Goal: Task Accomplishment & Management: Manage account settings

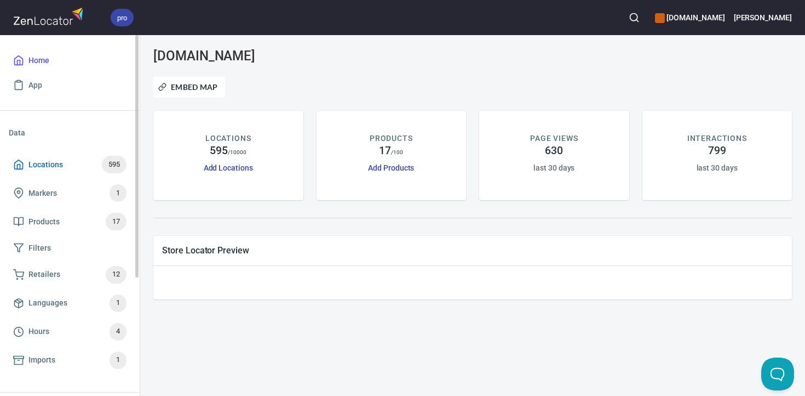
click at [48, 161] on span "Locations" at bounding box center [45, 165] width 35 height 14
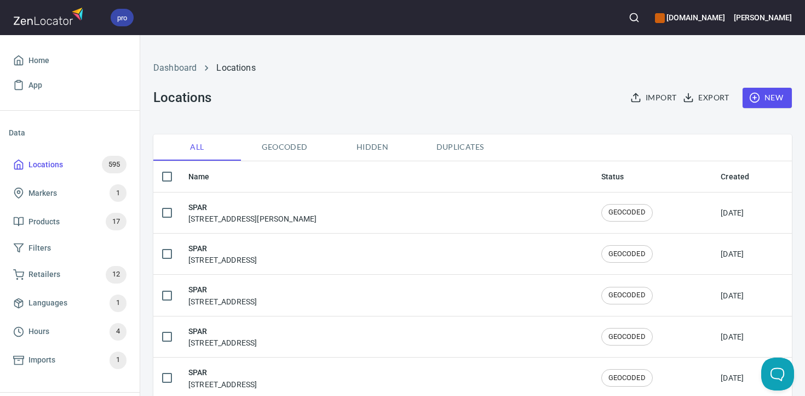
checkbox input "false"
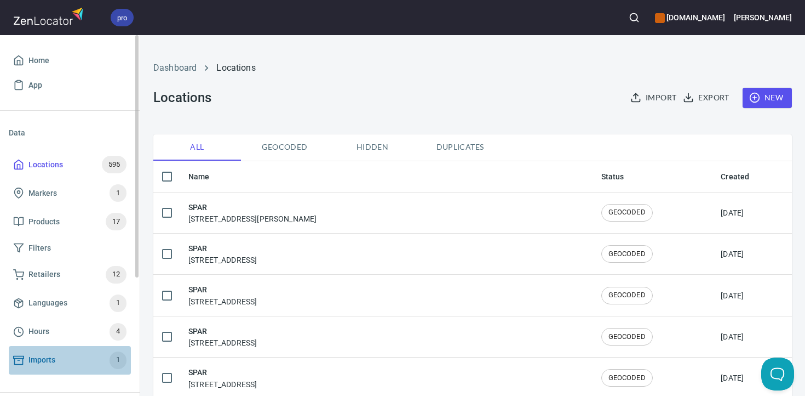
click at [64, 361] on span "Imports 1" at bounding box center [69, 360] width 113 height 18
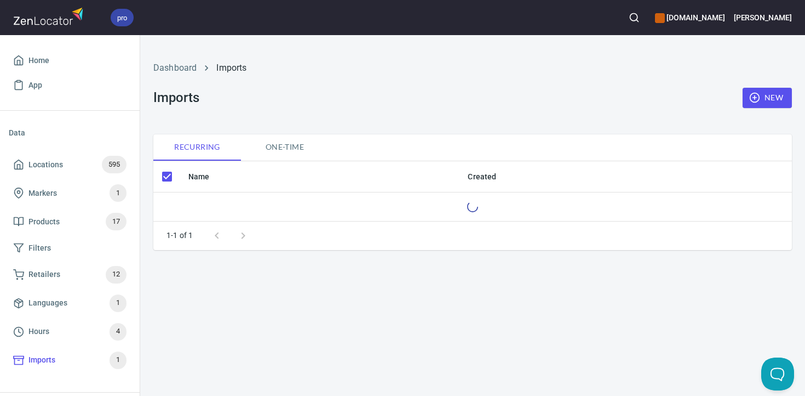
checkbox input "false"
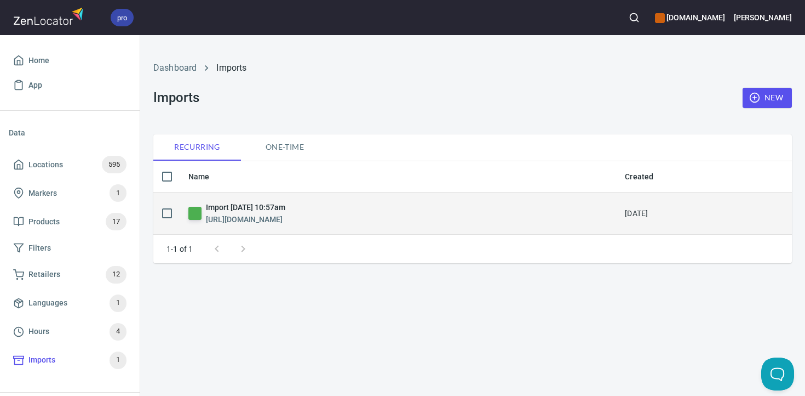
click at [238, 217] on h6 "[URL][DOMAIN_NAME]" at bounding box center [245, 219] width 79 height 12
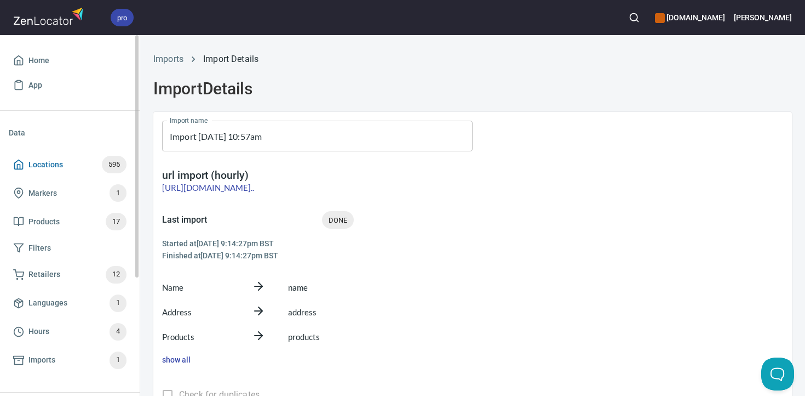
click at [72, 163] on span "Locations 595" at bounding box center [69, 165] width 113 height 18
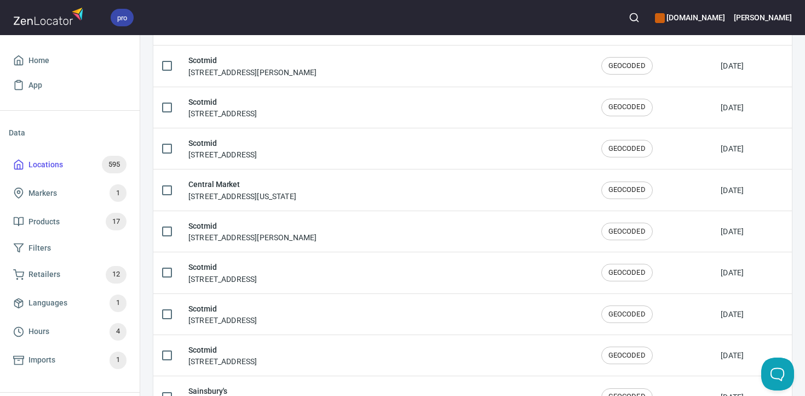
scroll to position [1904, 0]
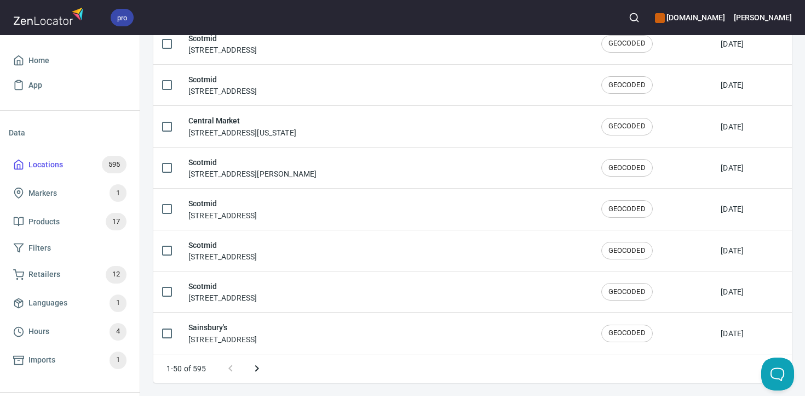
click at [257, 367] on icon "Next page" at bounding box center [257, 368] width 4 height 7
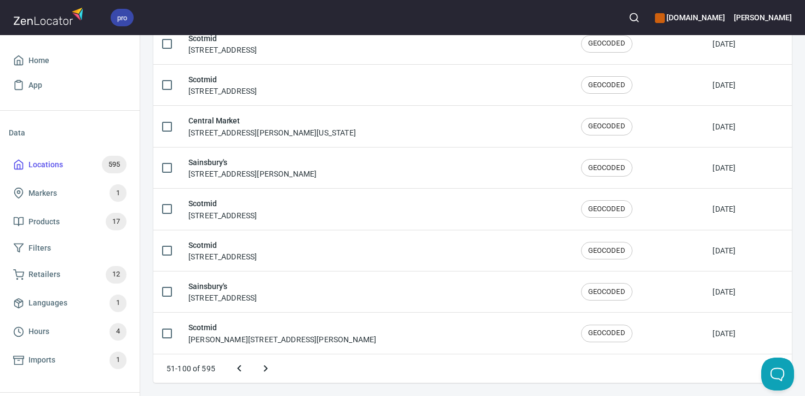
click at [266, 362] on icon "Next page" at bounding box center [265, 368] width 13 height 13
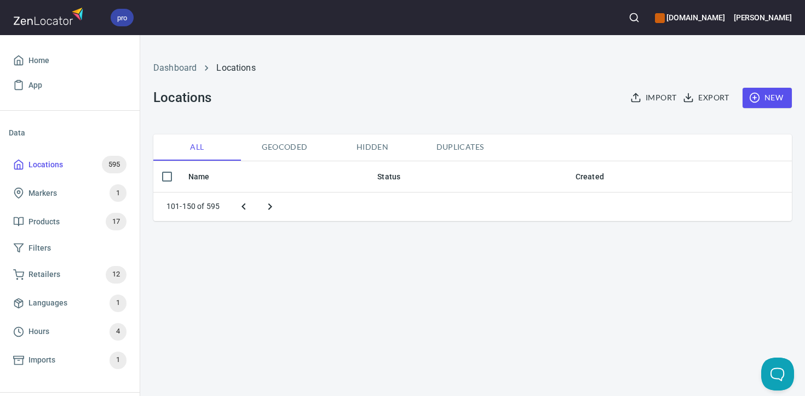
scroll to position [0, 0]
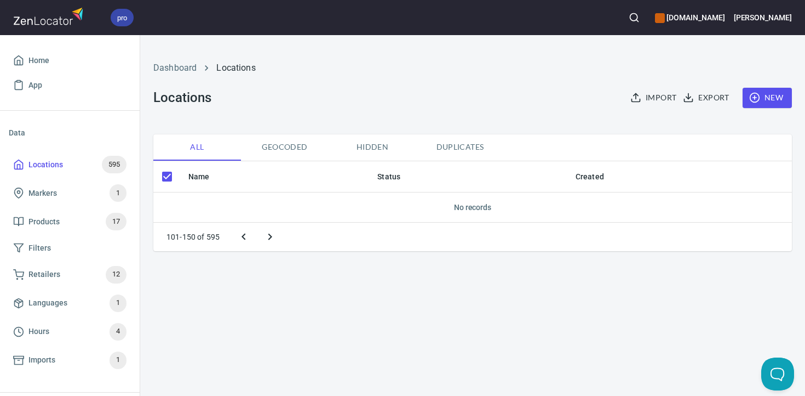
checkbox input "false"
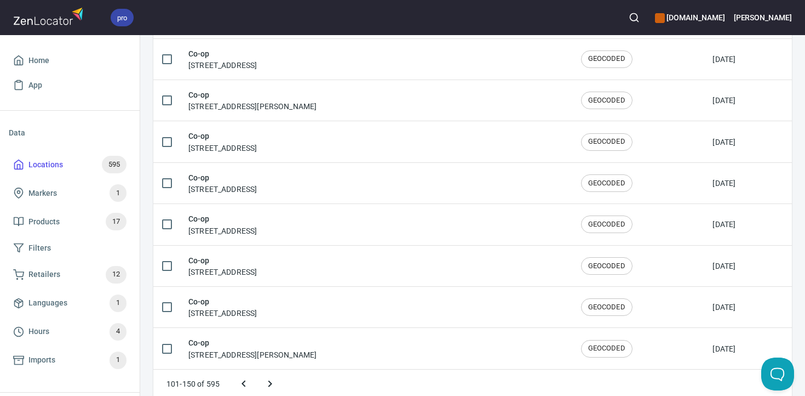
scroll to position [1904, 0]
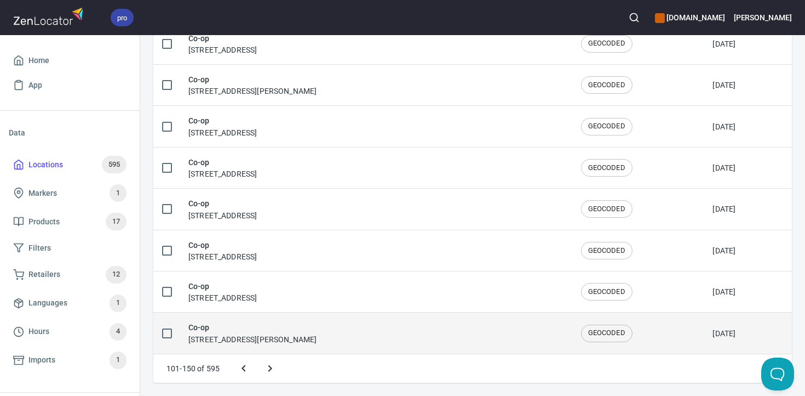
click at [286, 333] on h6 "Co-op" at bounding box center [252, 327] width 128 height 12
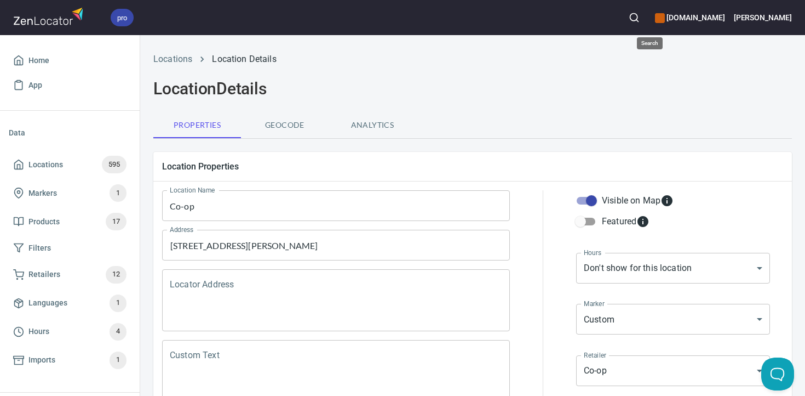
click at [640, 16] on icon "button" at bounding box center [634, 17] width 11 height 11
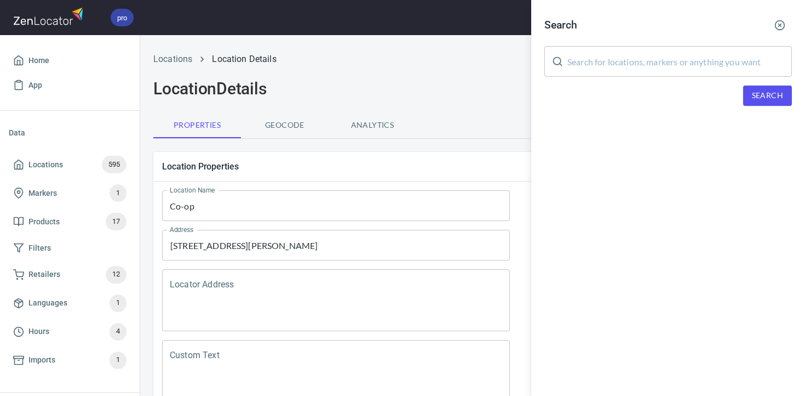
click at [610, 68] on input "text" at bounding box center [680, 61] width 225 height 31
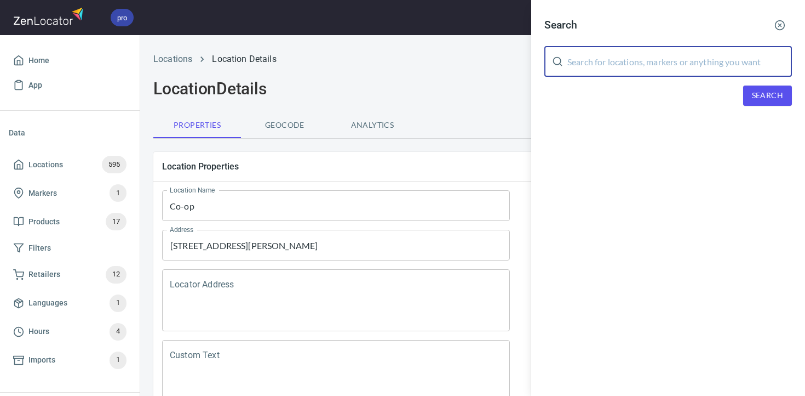
paste input "Broadford, Scotland IV49 9AE, United Kingdom"
click at [766, 102] on button "Search" at bounding box center [768, 95] width 49 height 20
drag, startPoint x: 611, startPoint y: 62, endPoint x: 805, endPoint y: 37, distance: 195.0
click at [805, 36] on div "Search Broadford, Scotland IV49 9AE, United Kingdom ​ Search We didn't found an…" at bounding box center [668, 79] width 274 height 158
drag, startPoint x: 756, startPoint y: 67, endPoint x: 611, endPoint y: 65, distance: 144.1
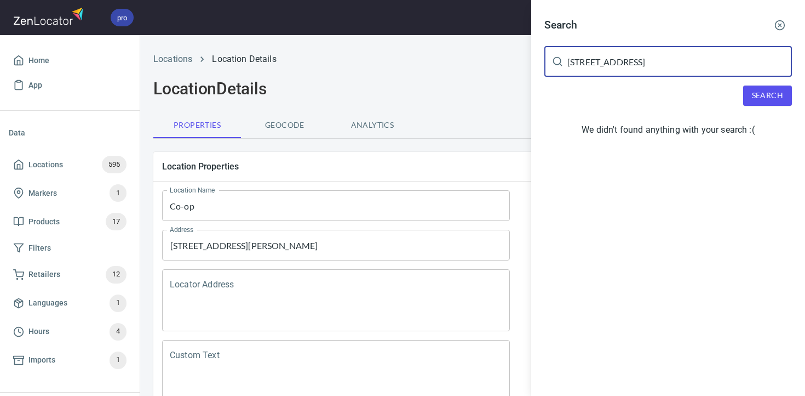
click at [611, 65] on input "Broadford, Scotland IV49 9AE, United Kingdom" at bounding box center [680, 61] width 225 height 31
type input "Broadford"
click at [779, 103] on button "Search" at bounding box center [768, 95] width 49 height 20
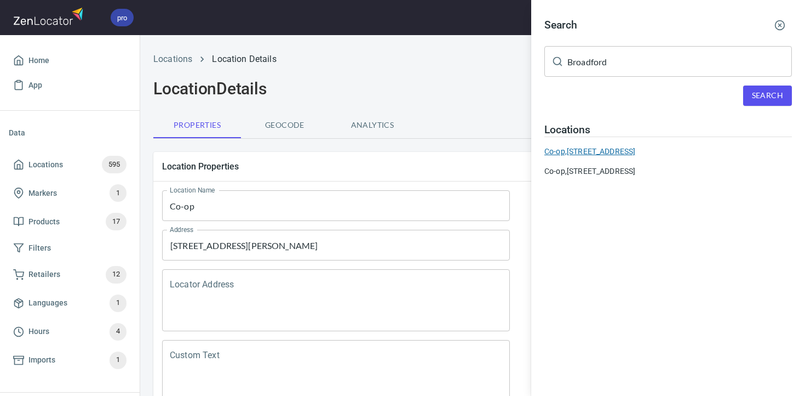
click at [681, 150] on div "Co-op, Broadford, Isle of Skye IV49 9AE, United Kingdom" at bounding box center [669, 151] width 248 height 11
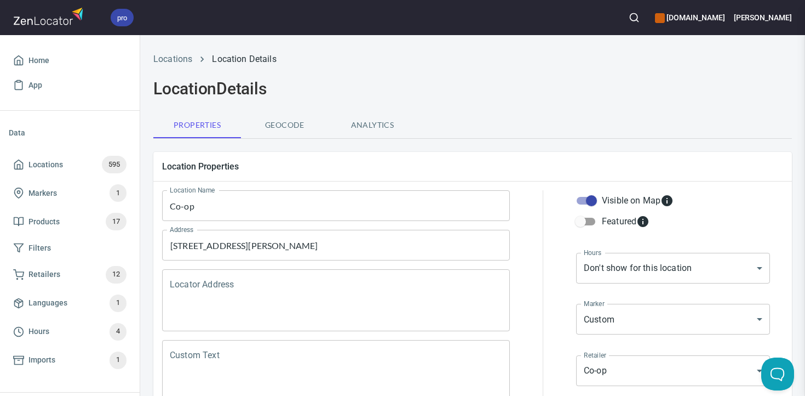
type input "01471 820420"
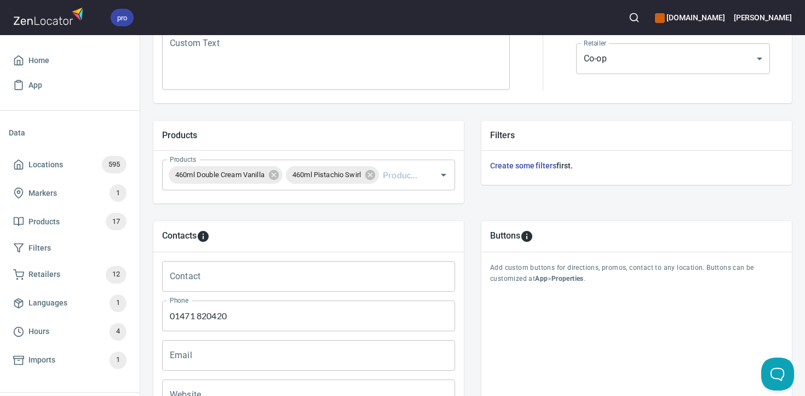
scroll to position [314, 0]
click at [441, 174] on icon "Open" at bounding box center [443, 172] width 13 height 13
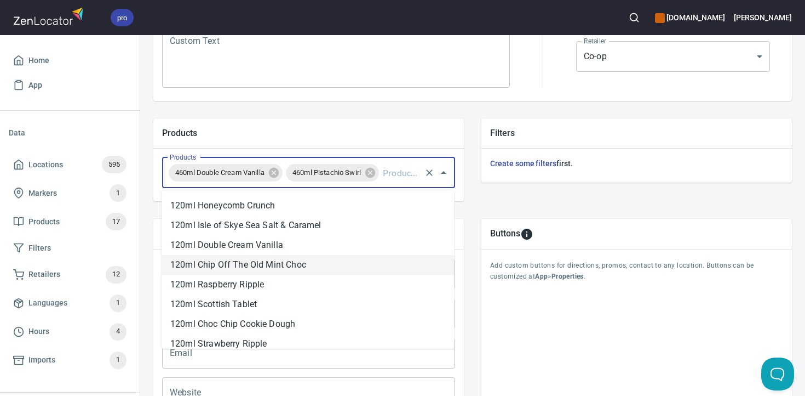
scroll to position [142, 0]
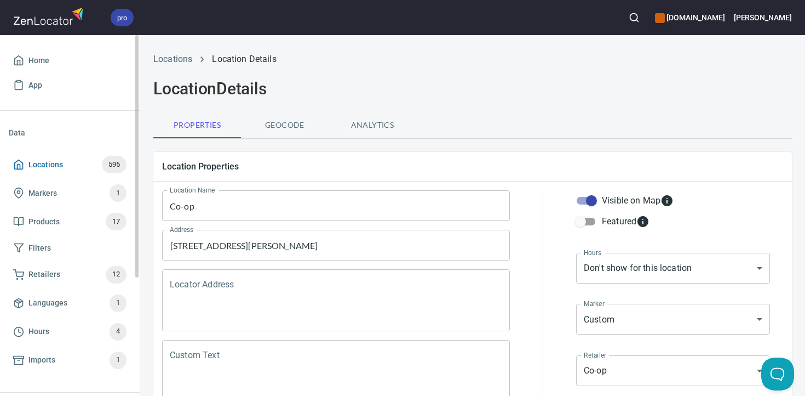
click at [62, 158] on span "Locations 595" at bounding box center [69, 165] width 113 height 18
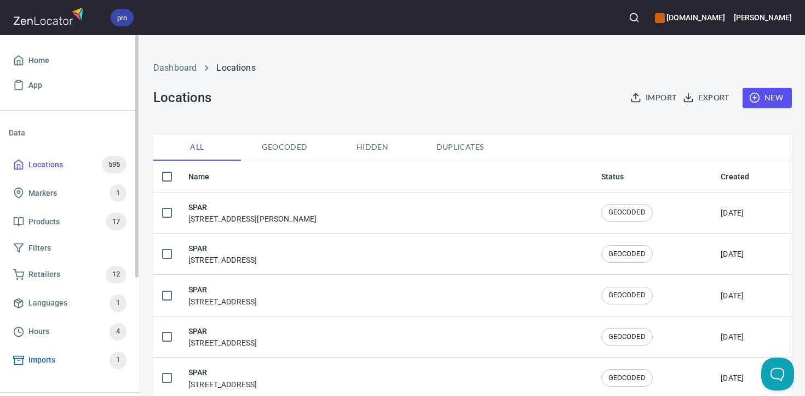
click at [52, 361] on span "Imports" at bounding box center [41, 360] width 27 height 14
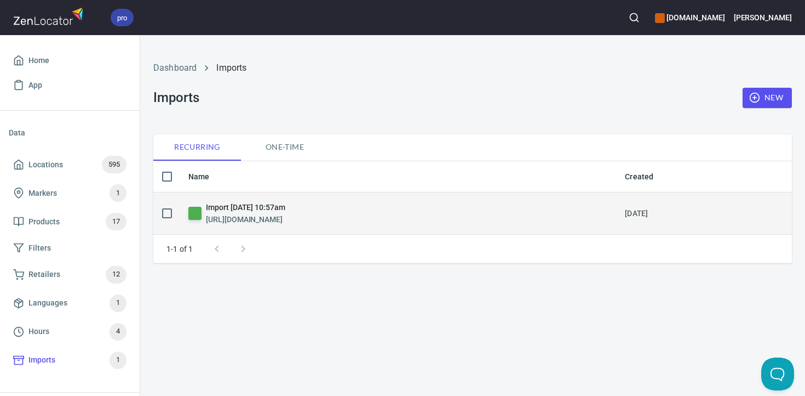
click at [263, 210] on h6 "Import [DATE] 10:57am" at bounding box center [245, 207] width 79 height 12
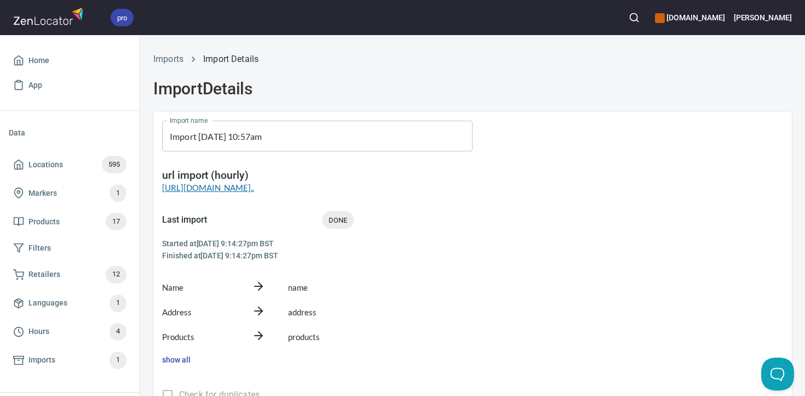
click at [254, 186] on link "[URL][DOMAIN_NAME].." at bounding box center [208, 187] width 92 height 10
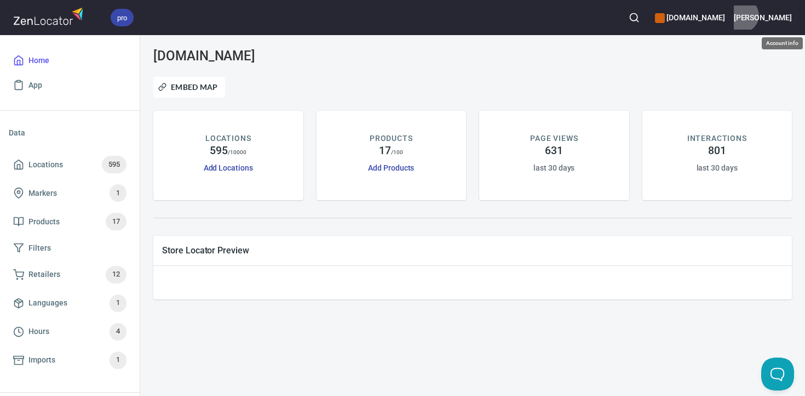
click at [786, 15] on h6 "[PERSON_NAME]" at bounding box center [763, 18] width 58 height 12
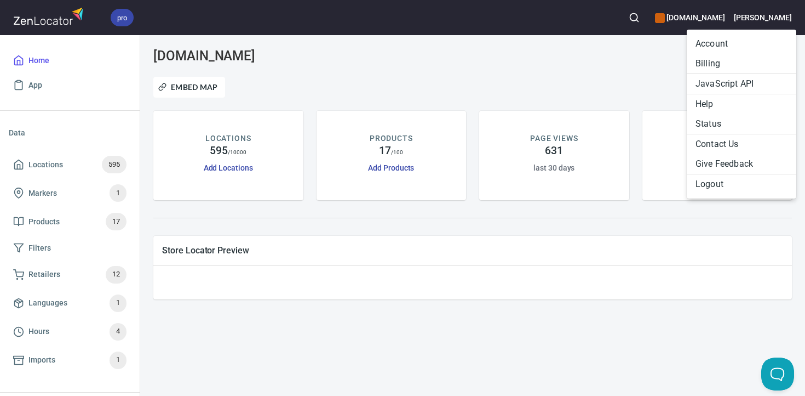
click at [597, 76] on div at bounding box center [402, 198] width 805 height 396
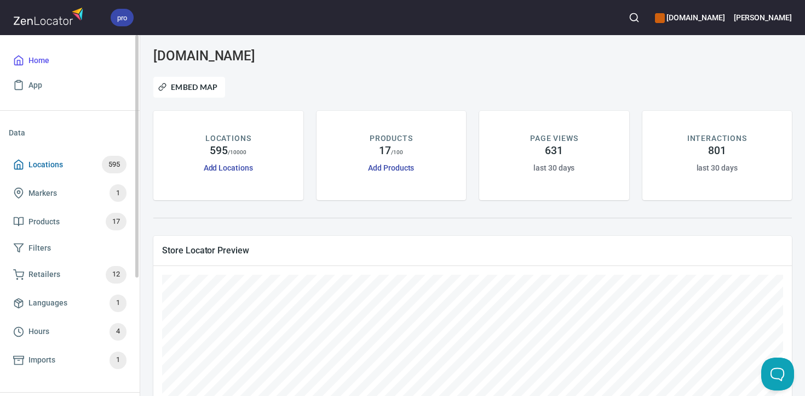
click at [90, 164] on span "Locations 595" at bounding box center [69, 165] width 113 height 18
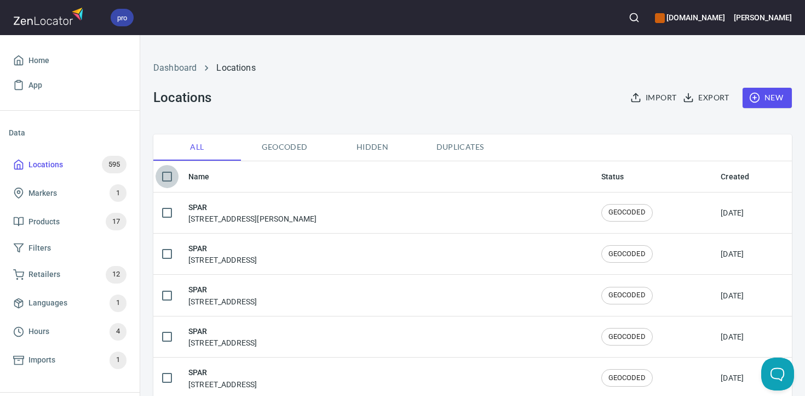
click at [164, 178] on input "checkbox" at bounding box center [167, 176] width 23 height 23
checkbox input "true"
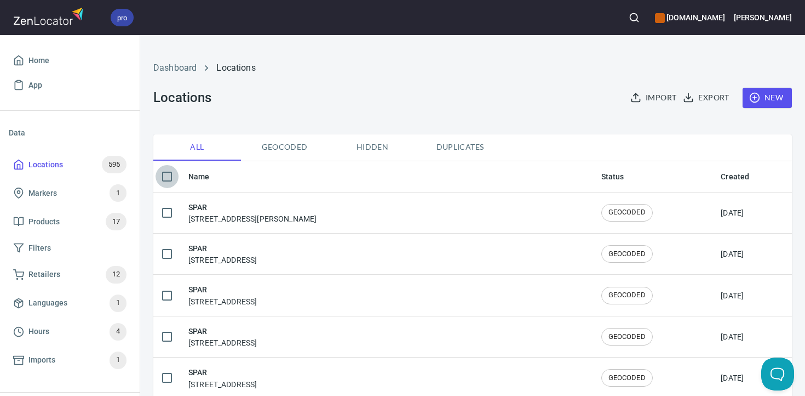
checkbox input "true"
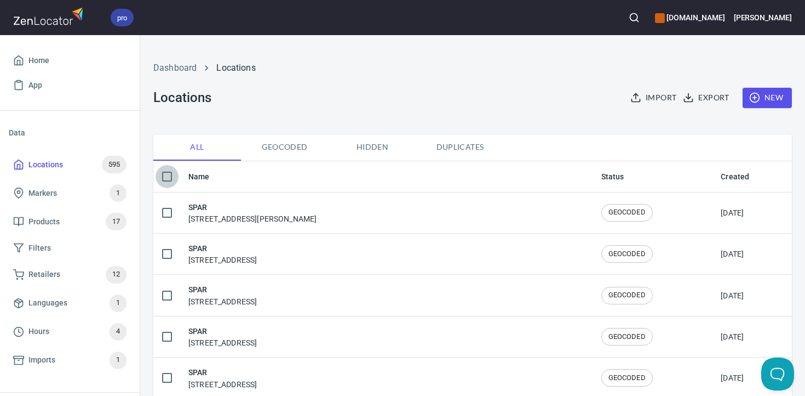
checkbox input "true"
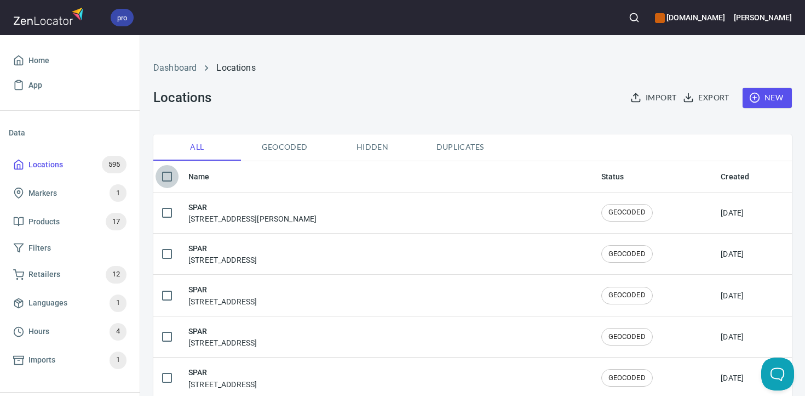
checkbox input "true"
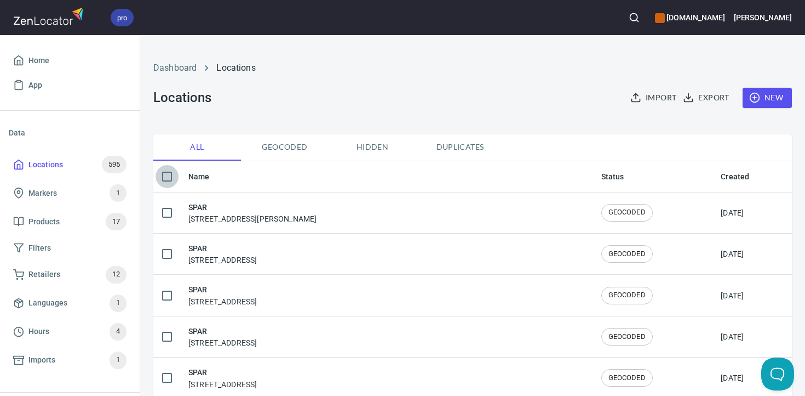
checkbox input "true"
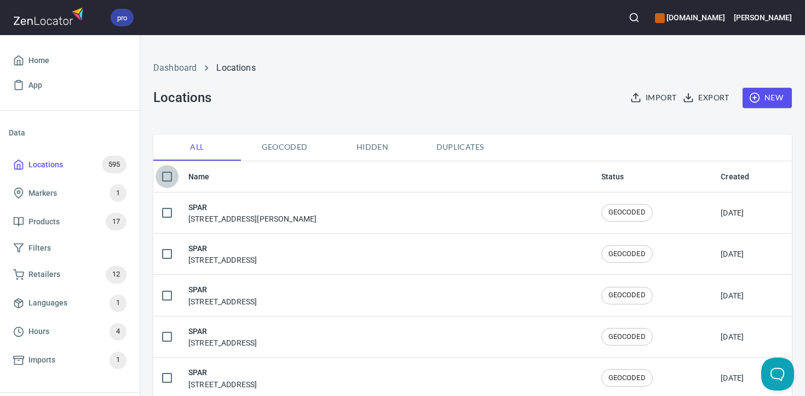
checkbox input "true"
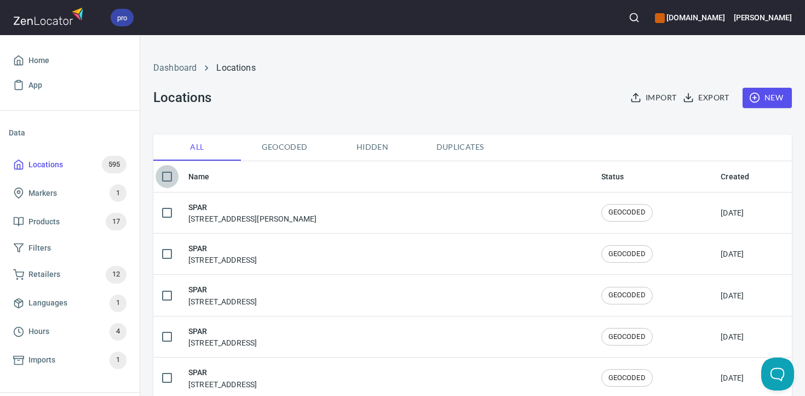
checkbox input "true"
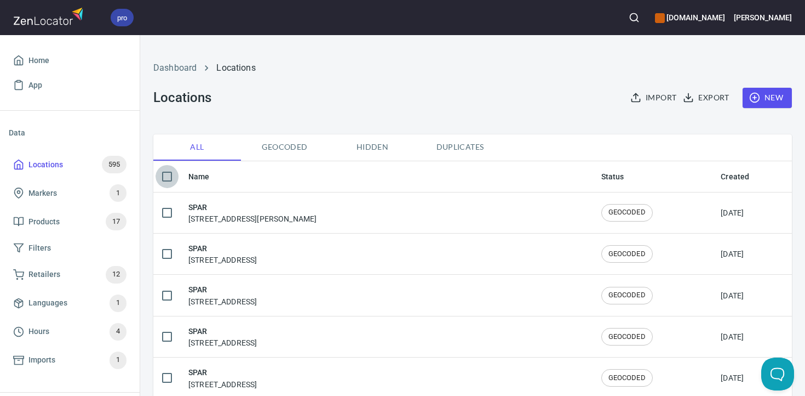
checkbox input "true"
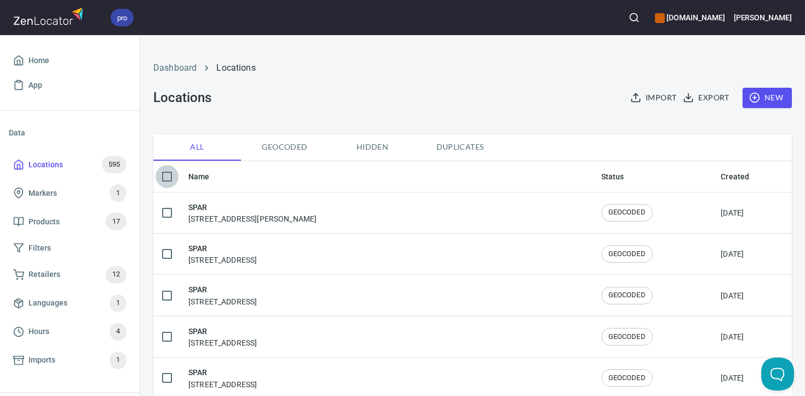
checkbox input "true"
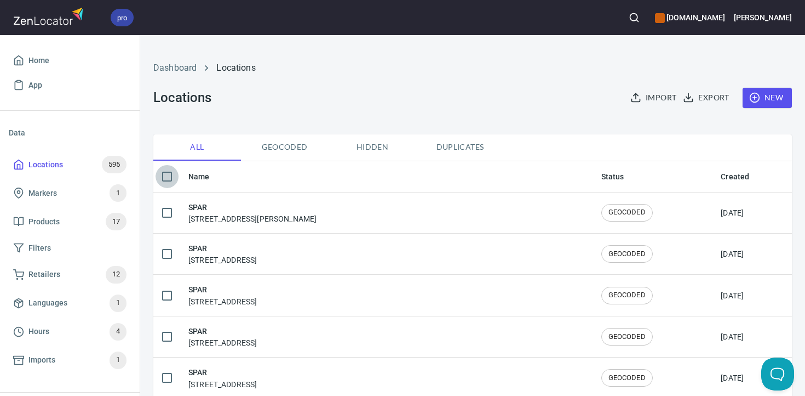
checkbox input "true"
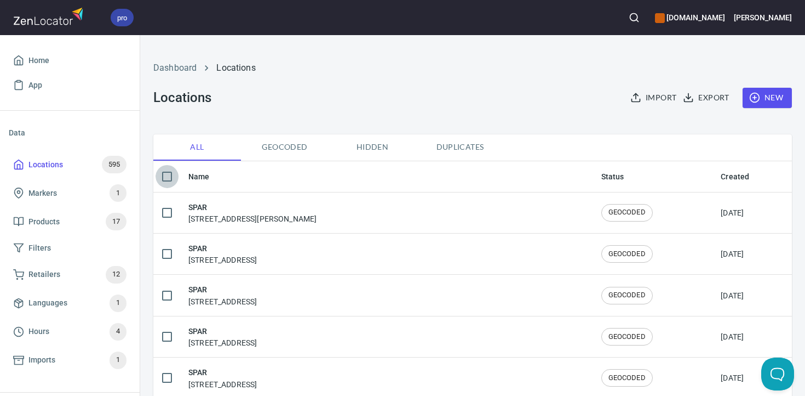
checkbox input "true"
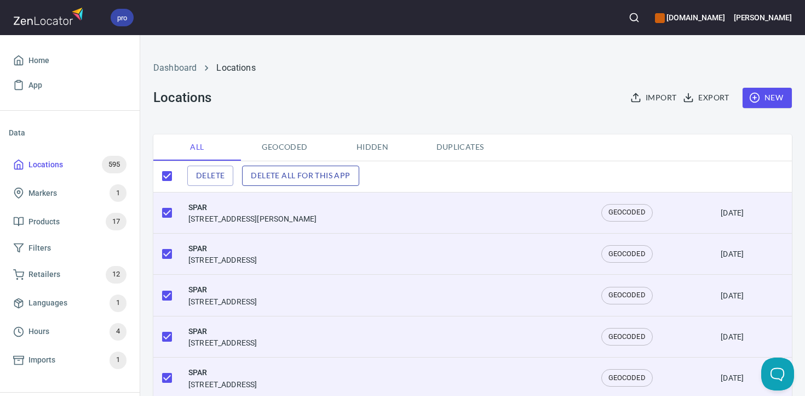
click at [268, 179] on span "Delete all for this app" at bounding box center [300, 176] width 99 height 14
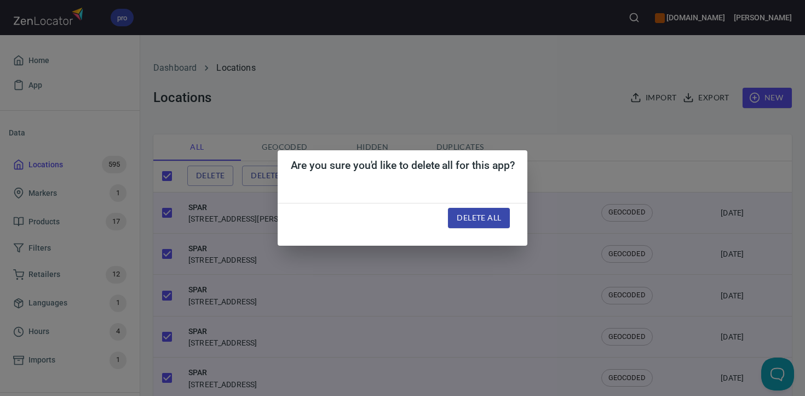
click at [475, 221] on span "Delete all" at bounding box center [479, 218] width 44 height 14
checkbox input "false"
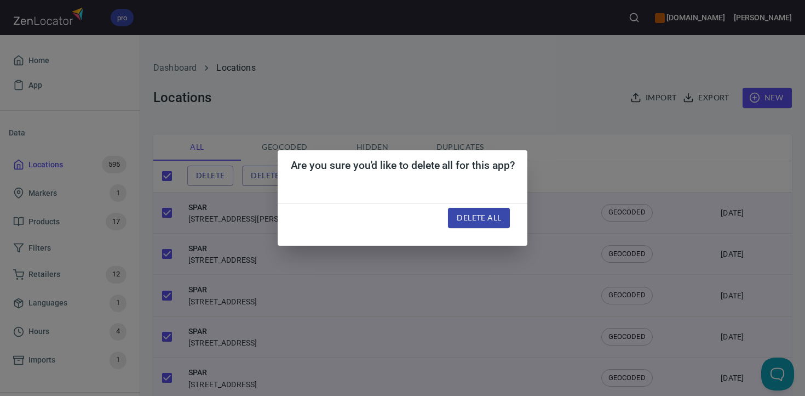
checkbox input "false"
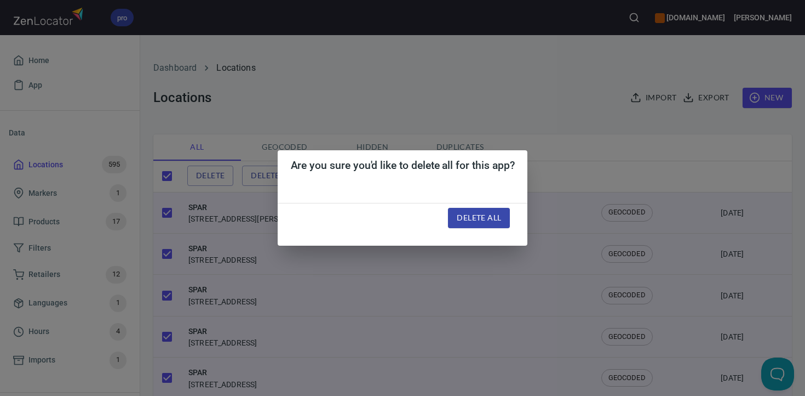
checkbox input "false"
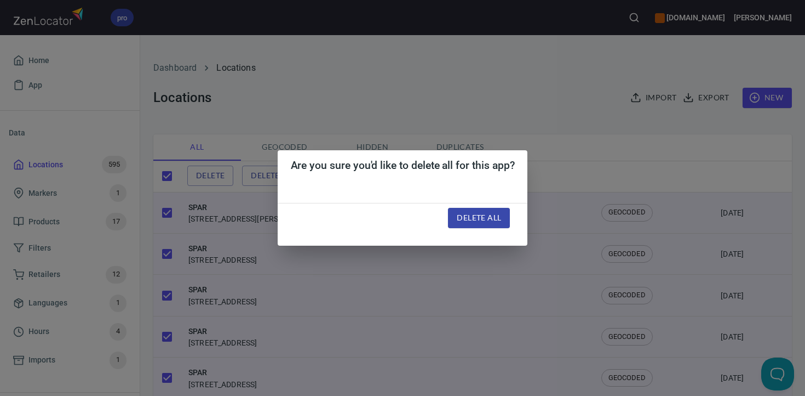
checkbox input "false"
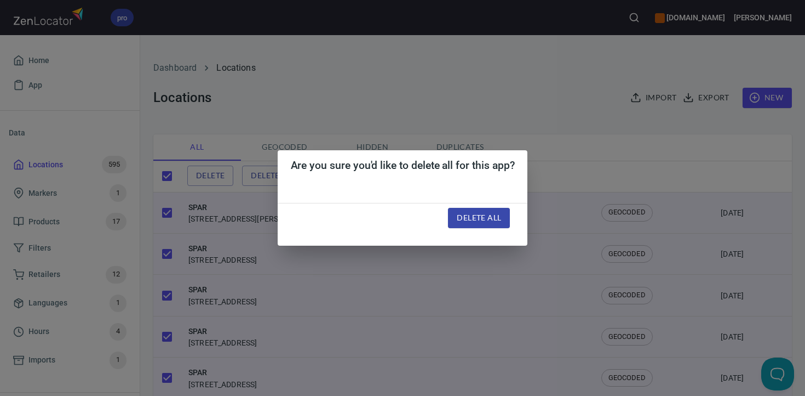
checkbox input "false"
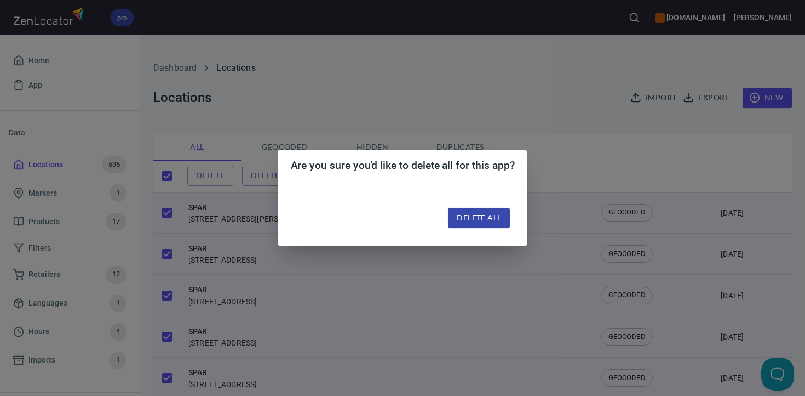
checkbox input "false"
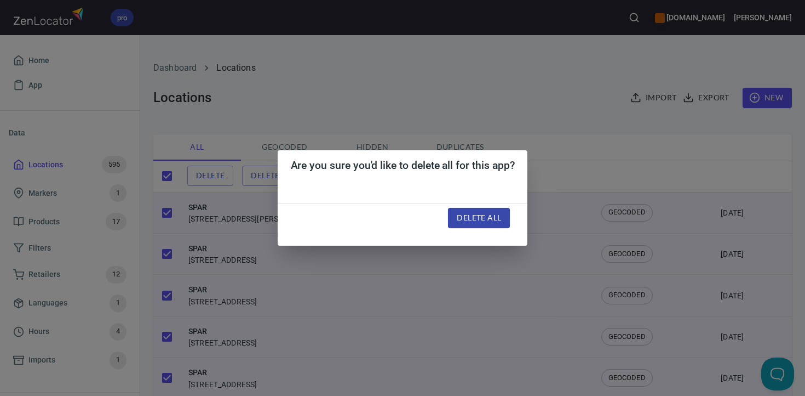
checkbox input "false"
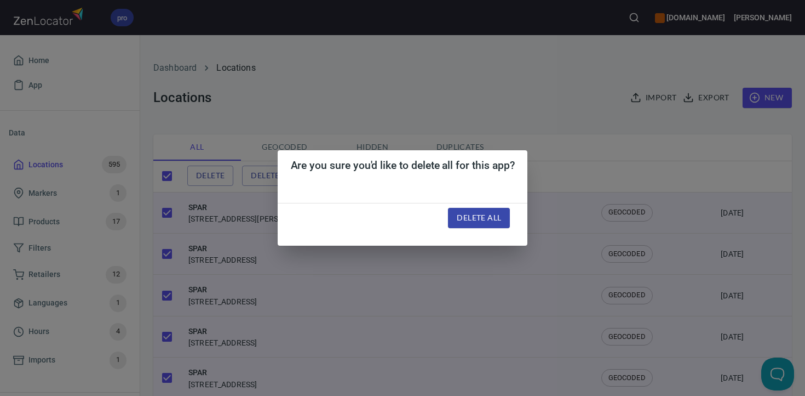
checkbox input "false"
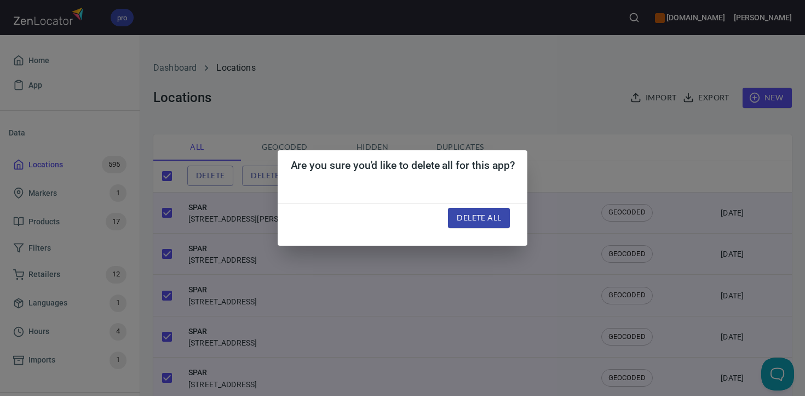
checkbox input "false"
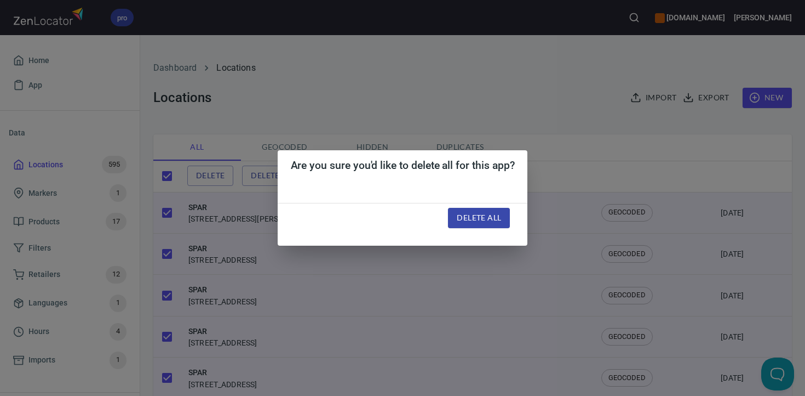
checkbox input "false"
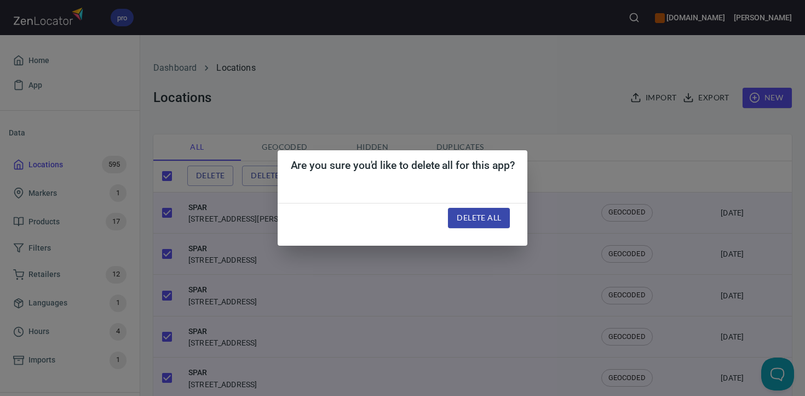
checkbox input "false"
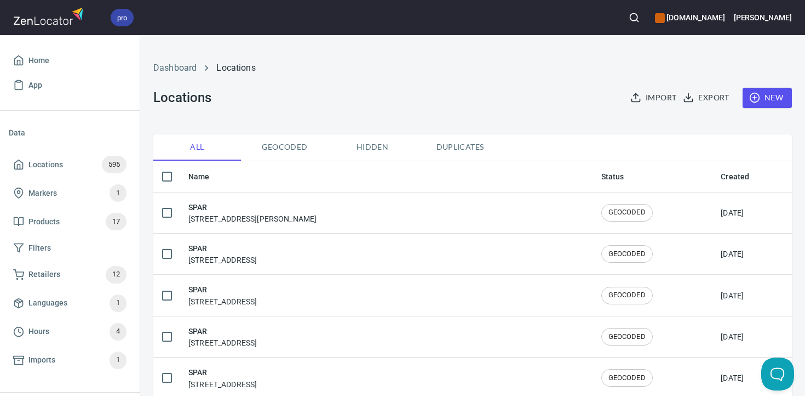
checkbox input "true"
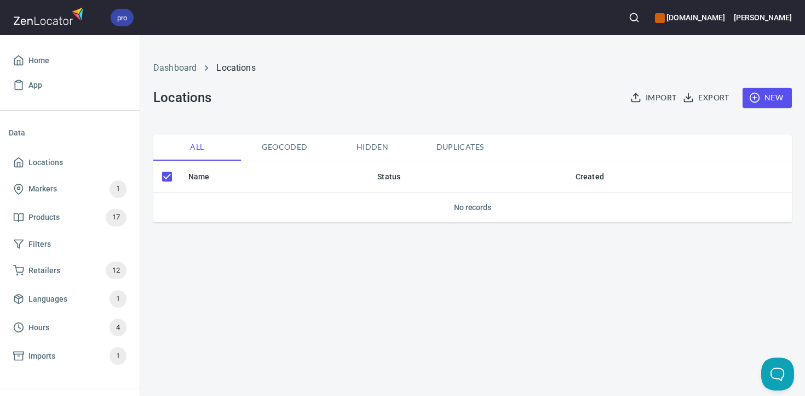
click at [634, 99] on icon "button" at bounding box center [636, 97] width 11 height 11
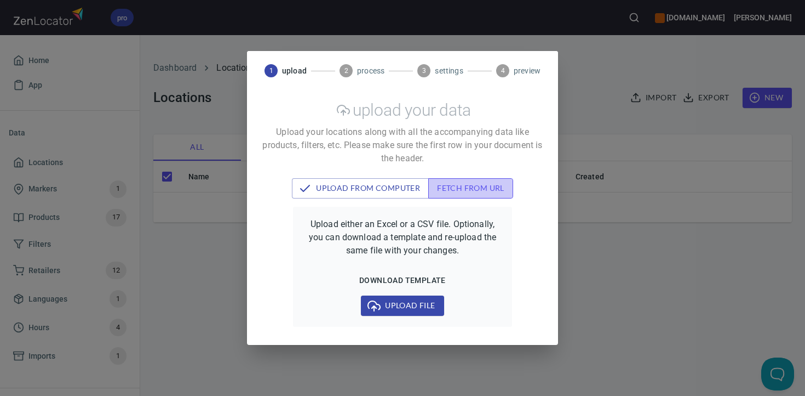
click at [459, 188] on span "fetch from url" at bounding box center [470, 188] width 67 height 14
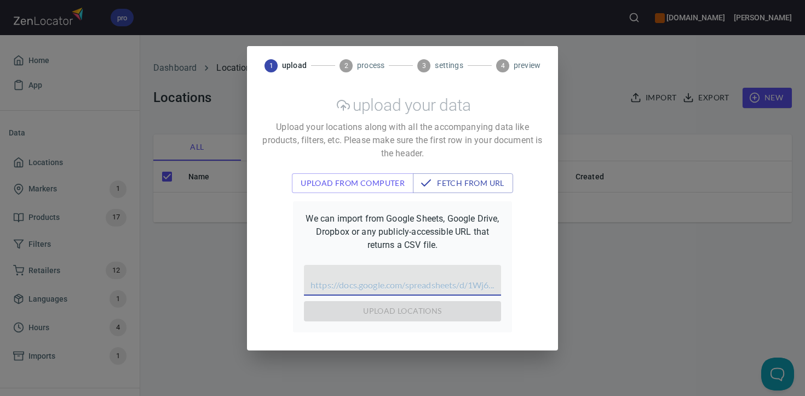
click at [364, 285] on input "text" at bounding box center [402, 280] width 197 height 31
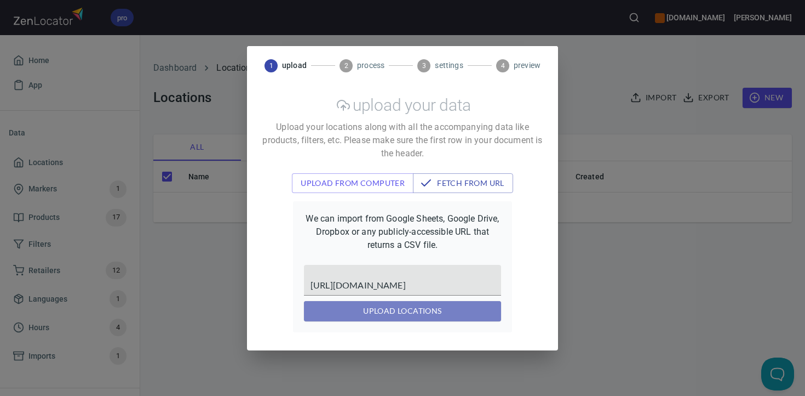
click at [371, 316] on span "upload locations" at bounding box center [403, 311] width 180 height 14
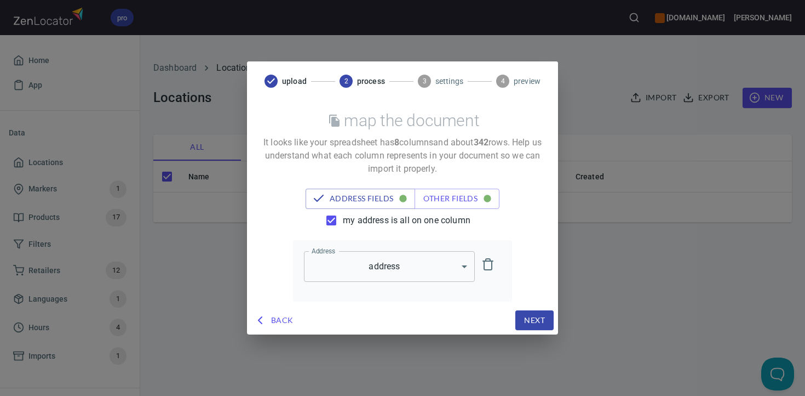
click at [530, 319] on span "Next" at bounding box center [534, 320] width 21 height 14
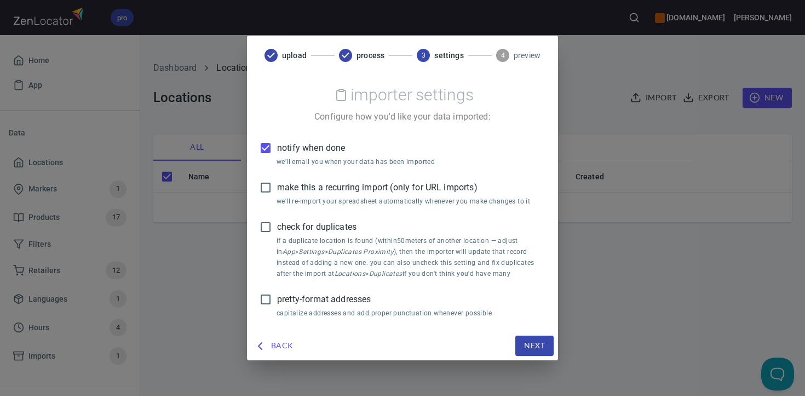
click at [318, 147] on span "notify when done" at bounding box center [311, 147] width 68 height 13
click at [277, 147] on input "notify when done" at bounding box center [265, 147] width 23 height 23
click at [331, 190] on span "make this a recurring import (only for URL imports)" at bounding box center [377, 187] width 201 height 13
click at [277, 190] on input "make this a recurring import (only for URL imports)" at bounding box center [265, 187] width 23 height 23
click at [318, 300] on span "pretty-format addresses" at bounding box center [324, 299] width 94 height 13
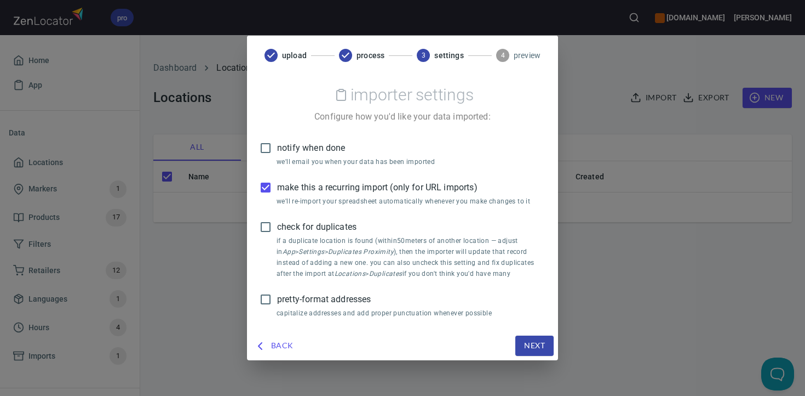
click at [277, 300] on input "pretty-format addresses" at bounding box center [265, 299] width 23 height 23
click at [540, 344] on span "Next" at bounding box center [534, 346] width 21 height 14
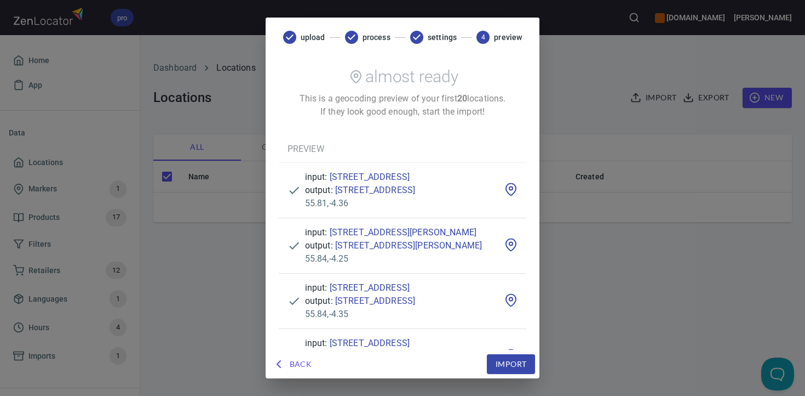
click at [527, 362] on span "Import" at bounding box center [511, 364] width 31 height 14
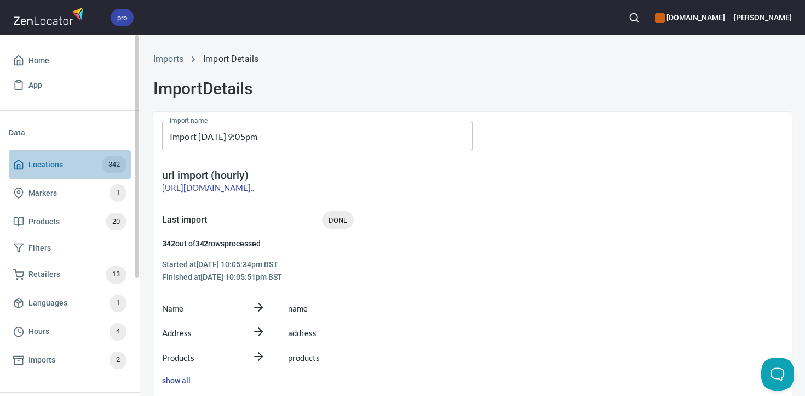
click at [76, 171] on span "Locations 342" at bounding box center [69, 165] width 113 height 18
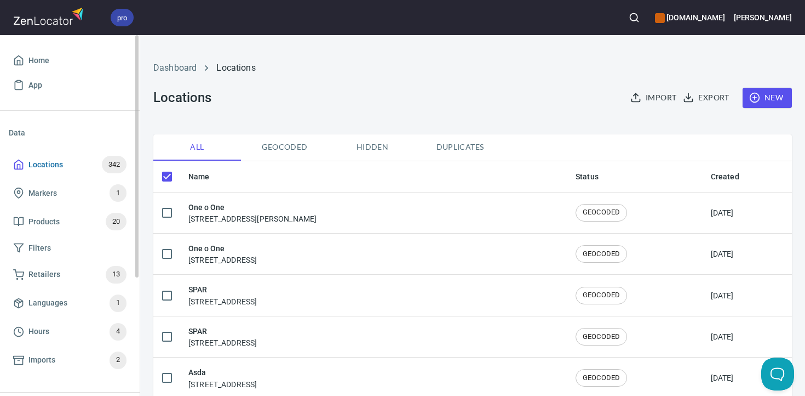
checkbox input "false"
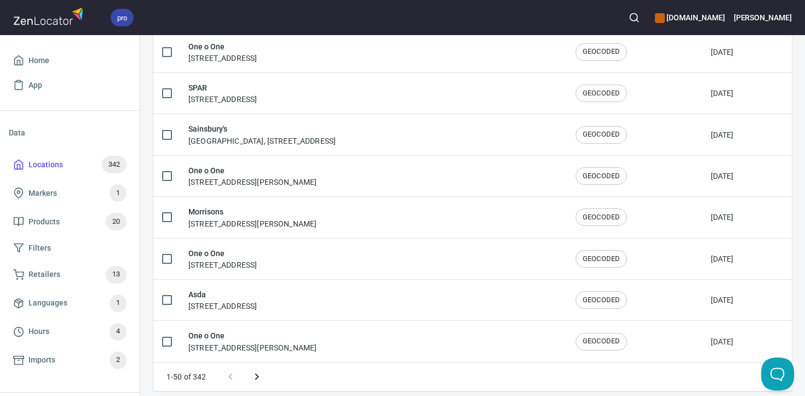
scroll to position [1904, 0]
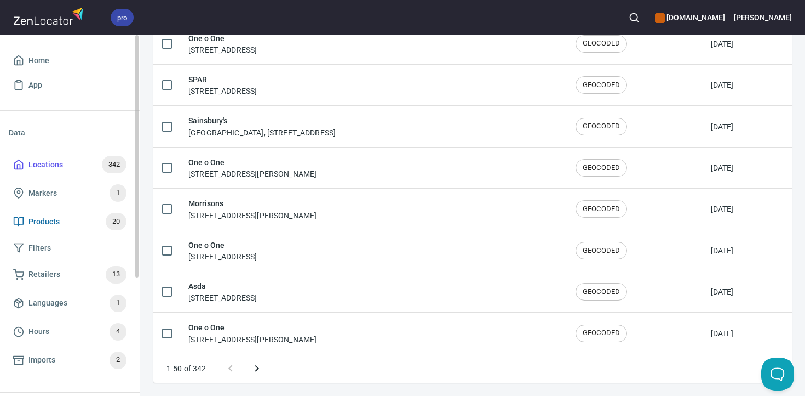
click at [82, 218] on span "Products 20" at bounding box center [69, 222] width 113 height 18
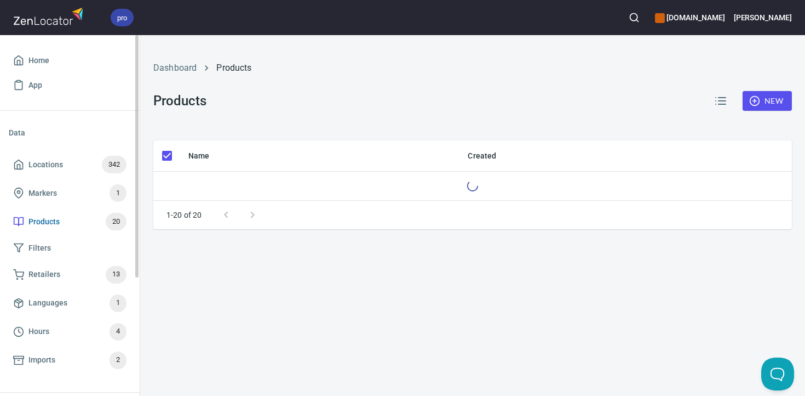
checkbox input "false"
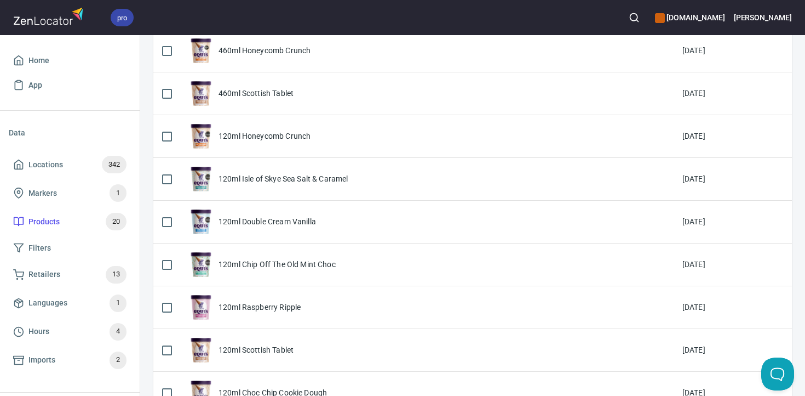
scroll to position [672, 0]
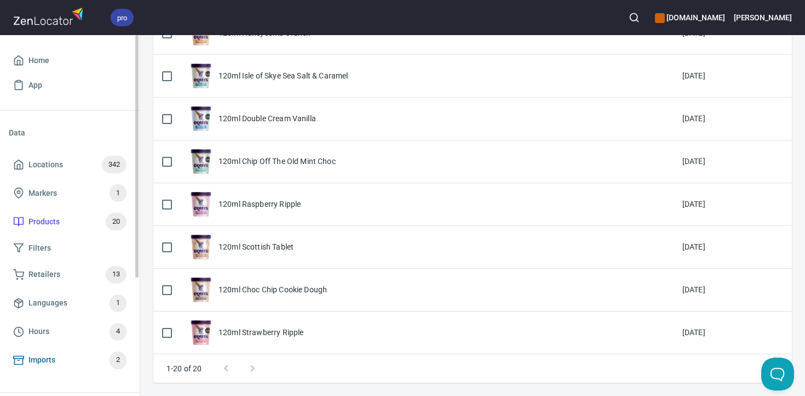
click at [64, 357] on span "Imports 2" at bounding box center [69, 360] width 113 height 18
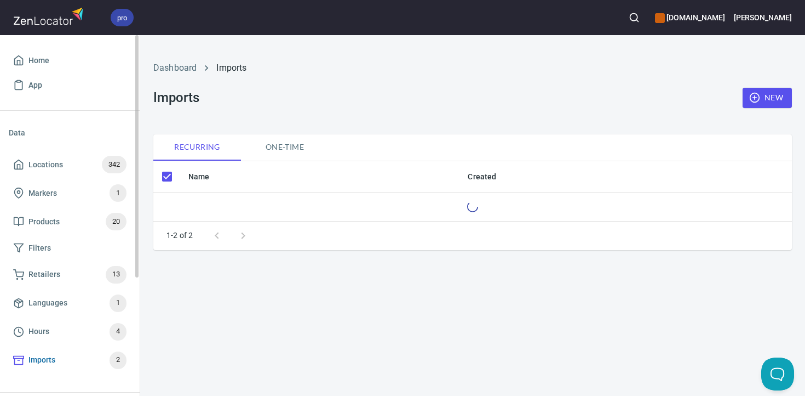
checkbox input "false"
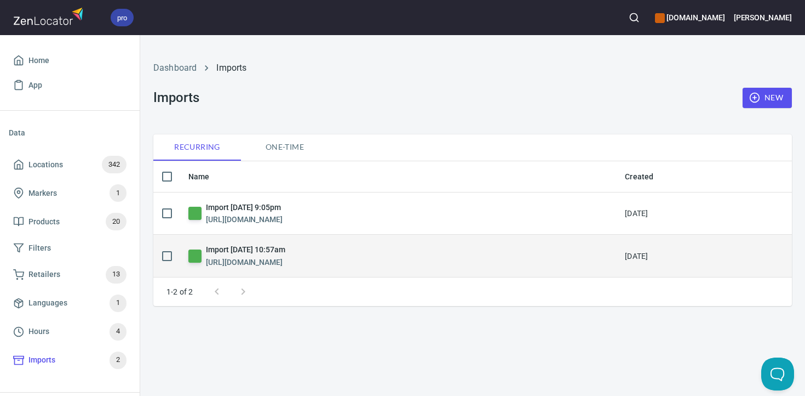
click at [265, 251] on h6 "Import [DATE] 10:57am" at bounding box center [245, 249] width 79 height 12
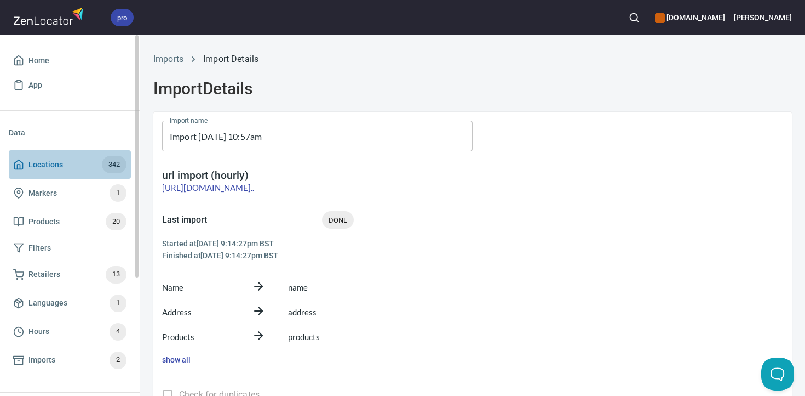
click at [52, 162] on span "Locations" at bounding box center [45, 165] width 35 height 14
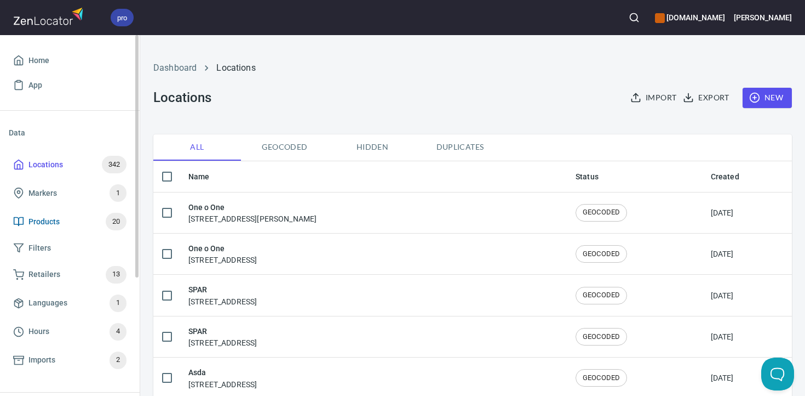
click at [70, 219] on span "Products 20" at bounding box center [69, 222] width 113 height 18
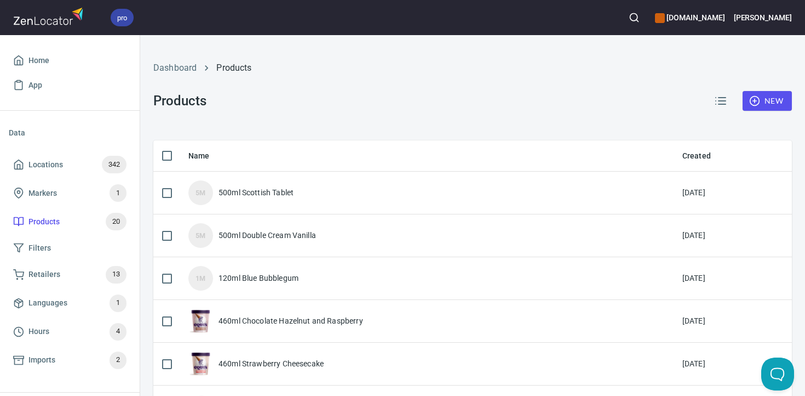
click at [781, 19] on h6 "[PERSON_NAME]" at bounding box center [763, 18] width 58 height 12
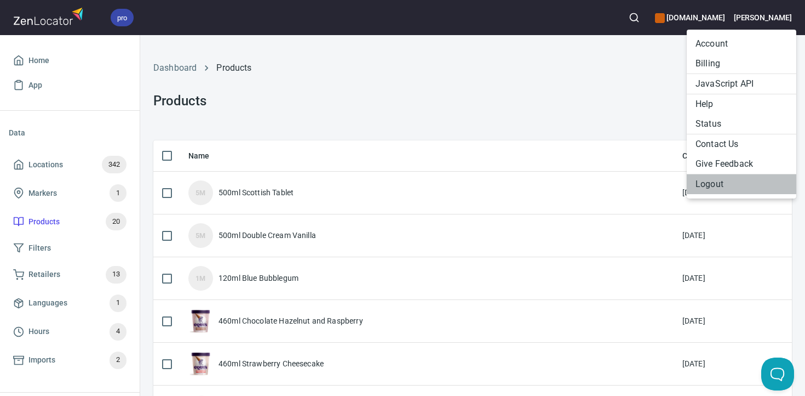
click at [727, 184] on li "Logout" at bounding box center [742, 184] width 110 height 20
